Goal: Information Seeking & Learning: Learn about a topic

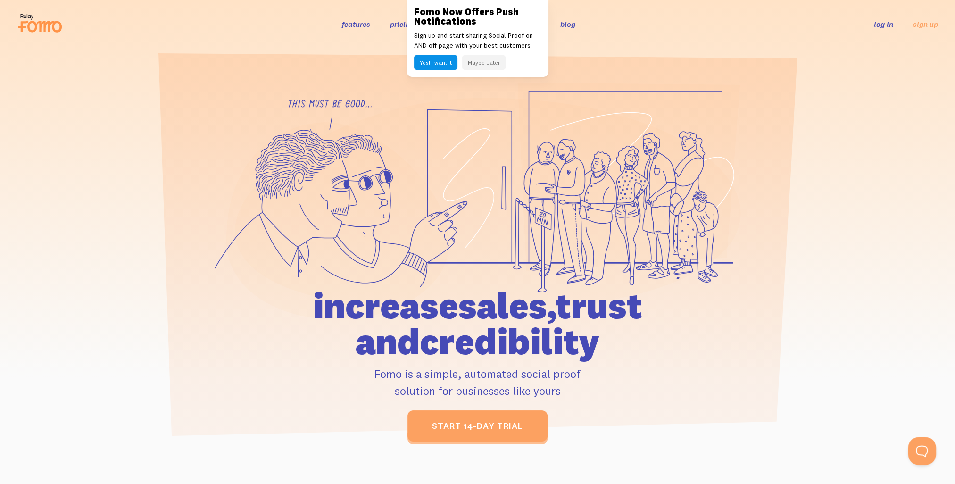
click at [497, 65] on button "Maybe Later" at bounding box center [483, 62] width 43 height 15
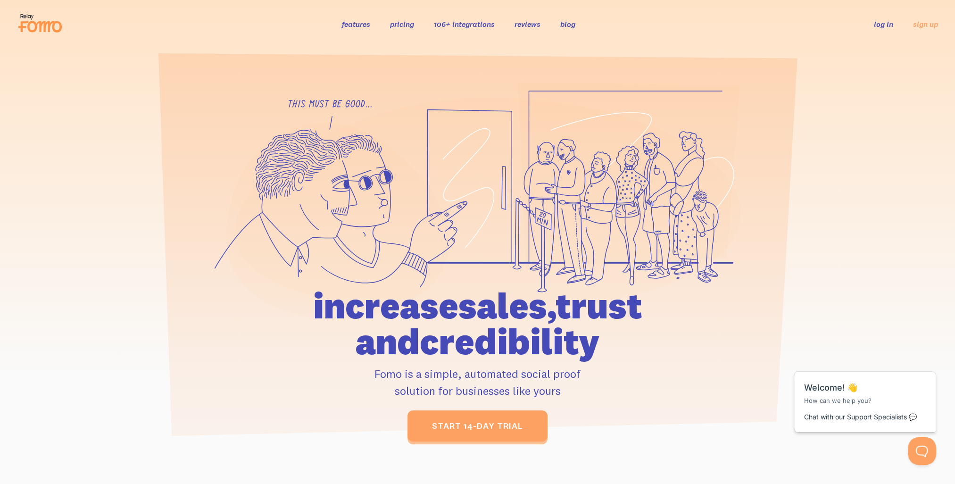
click at [358, 24] on link "features" at bounding box center [356, 23] width 28 height 9
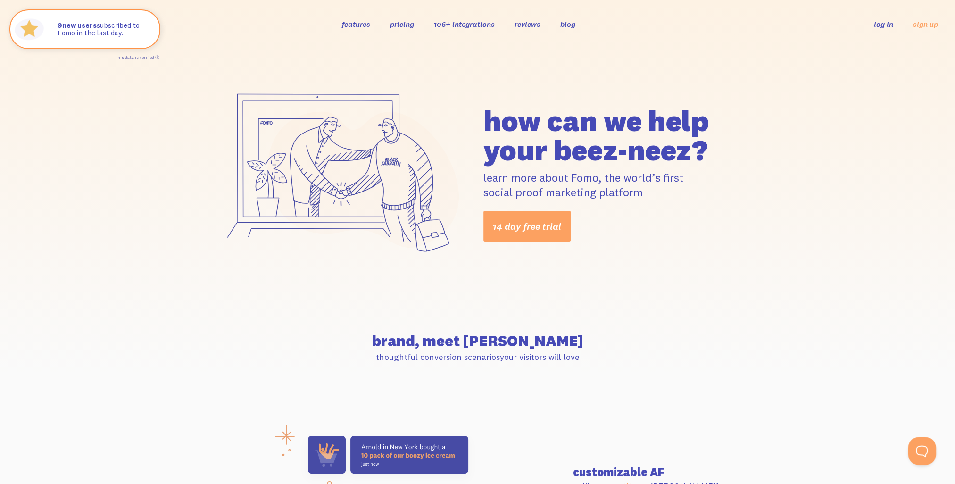
click at [395, 25] on link "pricing" at bounding box center [402, 23] width 24 height 9
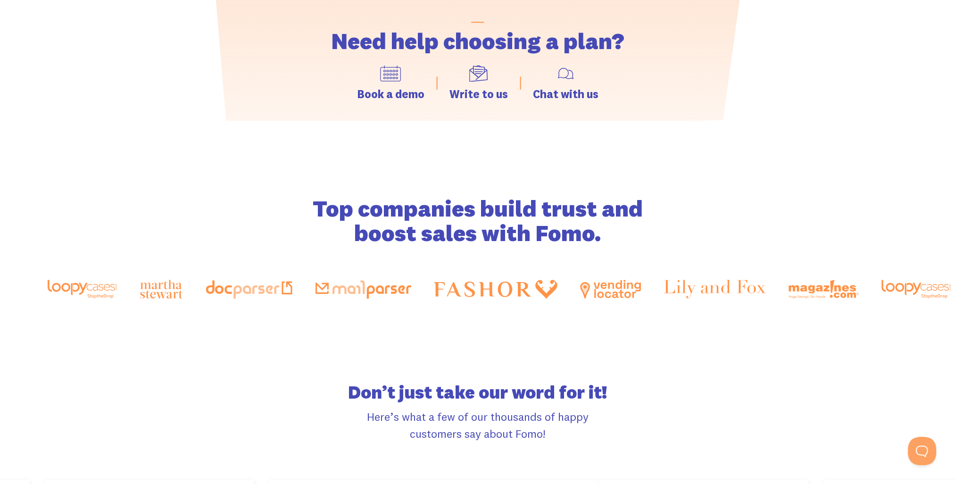
scroll to position [1461, 0]
